Goal: Information Seeking & Learning: Learn about a topic

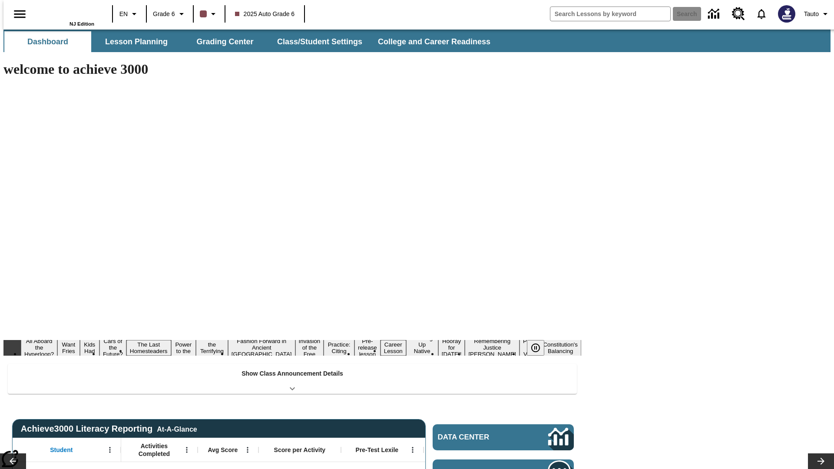
type input "-1"
click at [133, 42] on button "Lesson Planning" at bounding box center [136, 41] width 87 height 21
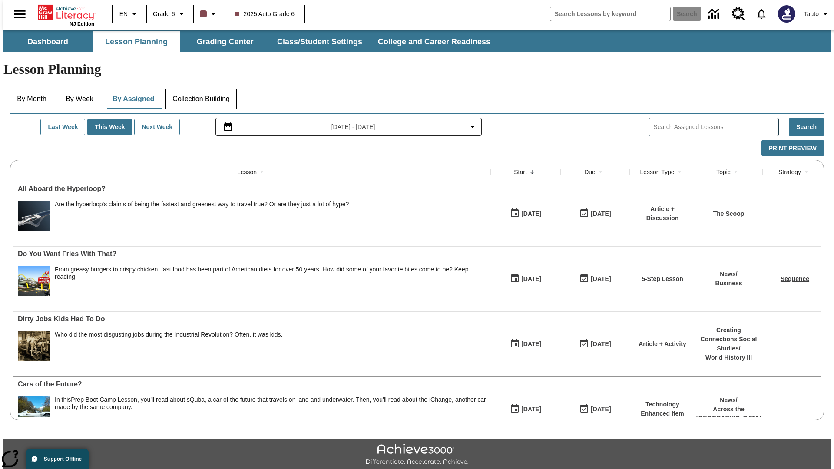
click at [201, 89] on button "Collection Building" at bounding box center [200, 99] width 71 height 21
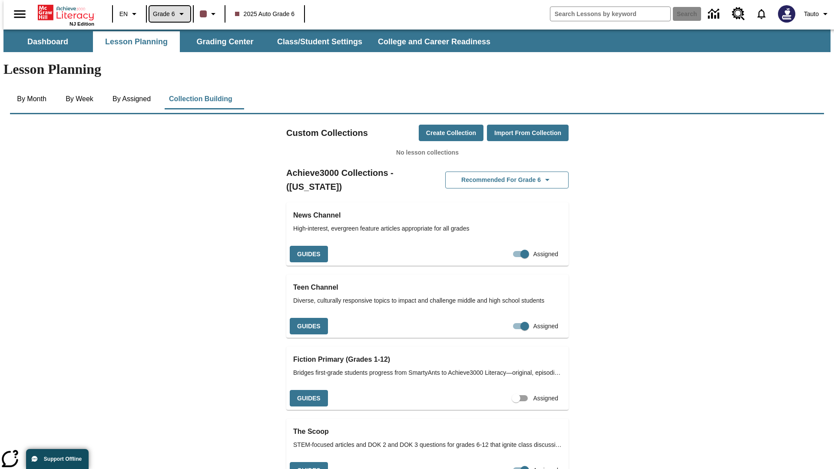
click at [167, 14] on span "Grade 6" at bounding box center [164, 14] width 22 height 9
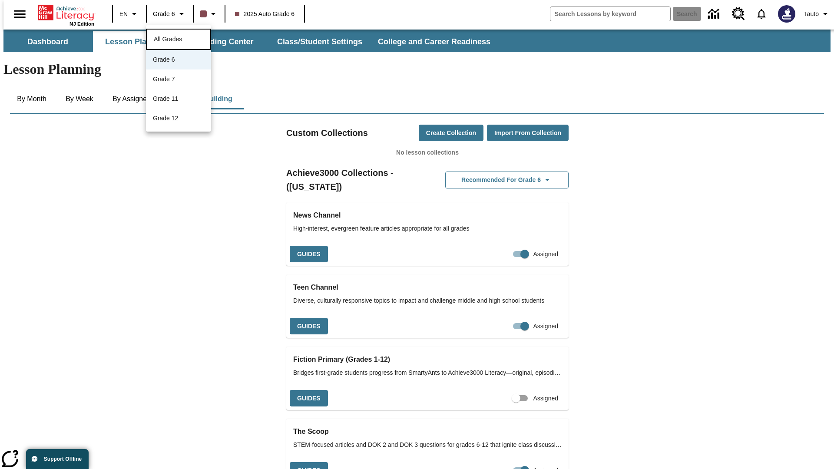
click at [178, 38] on span "All Grades" at bounding box center [168, 39] width 28 height 7
